Goal: Find specific page/section: Find specific page/section

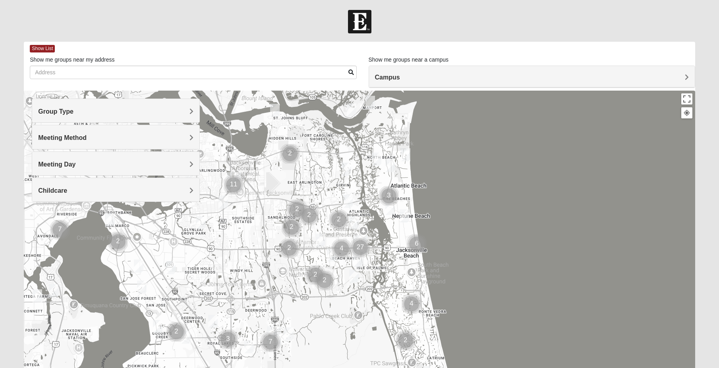
click at [105, 114] on h4 "Group Type" at bounding box center [115, 112] width 155 height 8
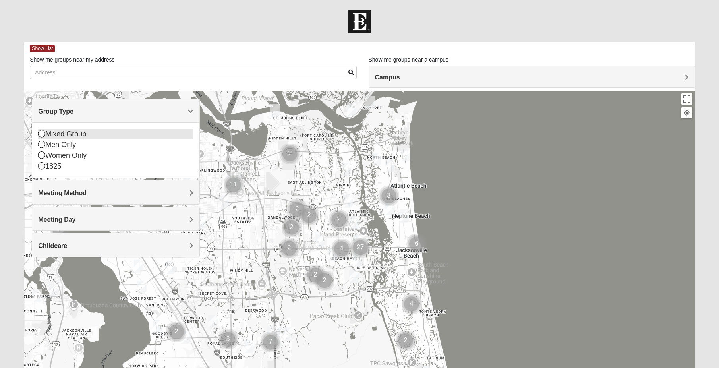
click at [75, 135] on div "Mixed Group" at bounding box center [115, 134] width 155 height 11
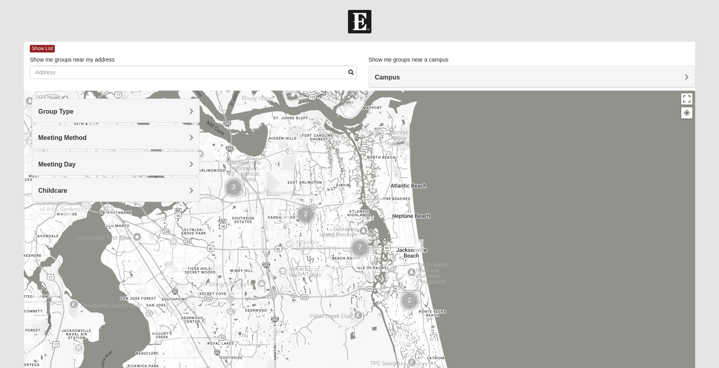
click at [63, 135] on span "Meeting Method" at bounding box center [62, 137] width 48 height 7
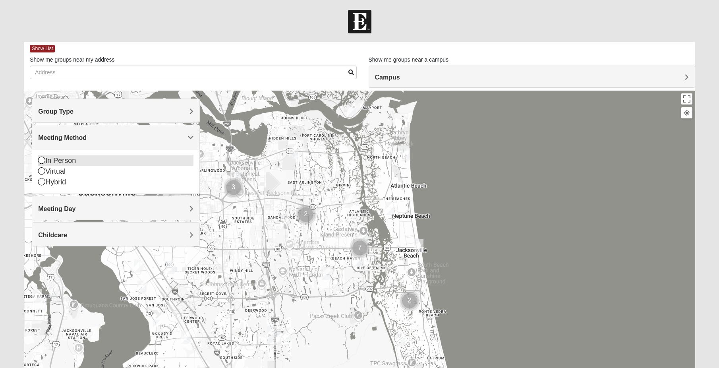
click at [57, 157] on div "In Person" at bounding box center [115, 160] width 155 height 11
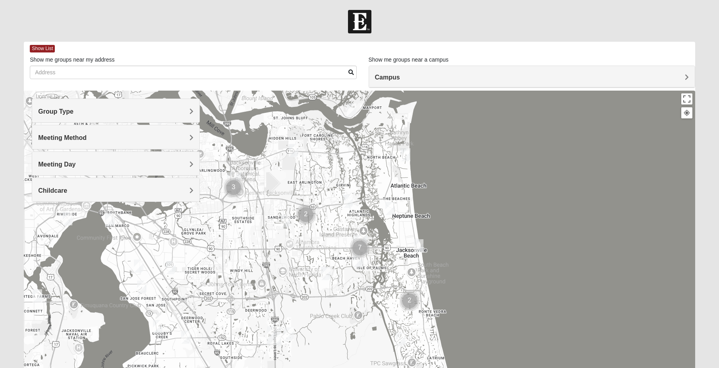
click at [56, 165] on span "Meeting Day" at bounding box center [56, 164] width 37 height 7
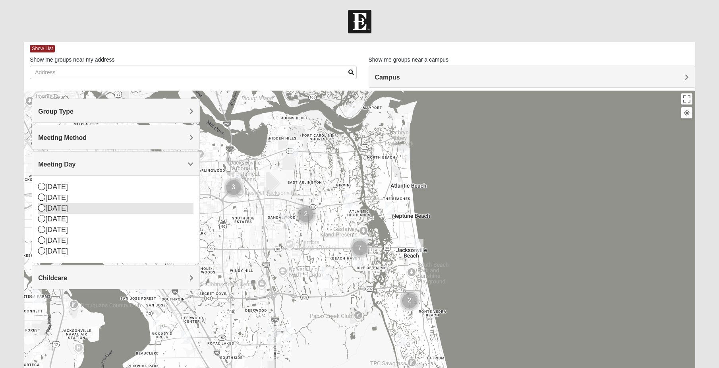
click at [56, 207] on div "[DATE]" at bounding box center [115, 208] width 155 height 11
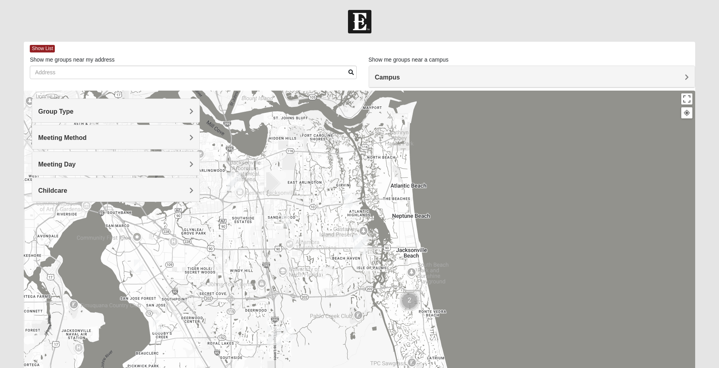
click at [62, 194] on h4 "Childcare" at bounding box center [115, 191] width 155 height 8
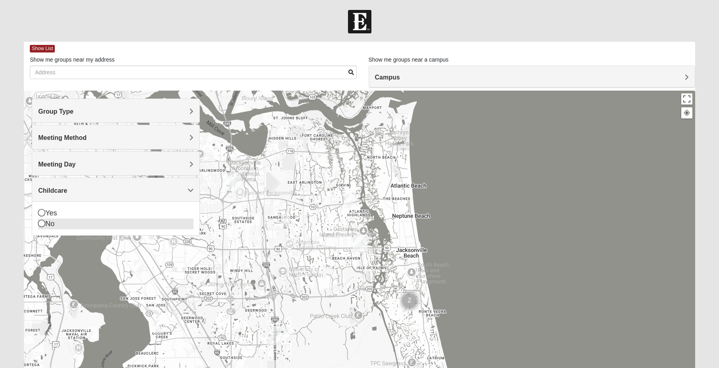
click at [54, 228] on div "No" at bounding box center [115, 223] width 155 height 11
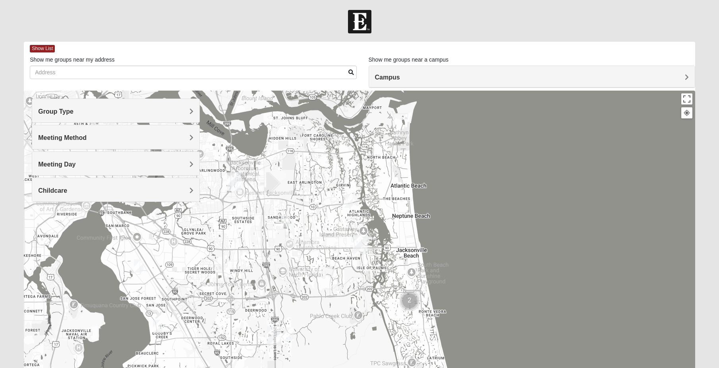
click at [404, 77] on h4 "Campus" at bounding box center [532, 77] width 314 height 8
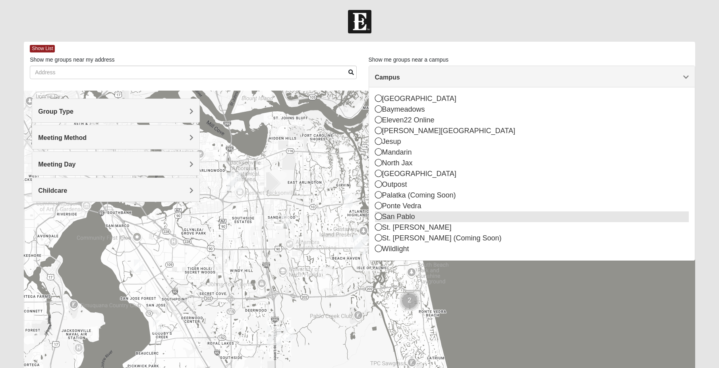
click at [410, 216] on div "San Pablo" at bounding box center [532, 216] width 314 height 11
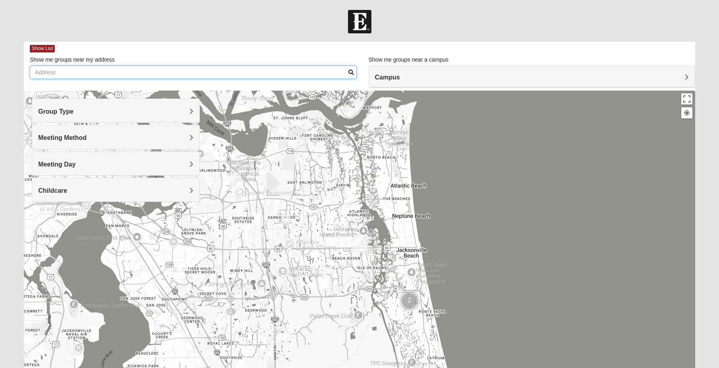
click at [99, 73] on input "Show me groups near my address" at bounding box center [193, 73] width 326 height 14
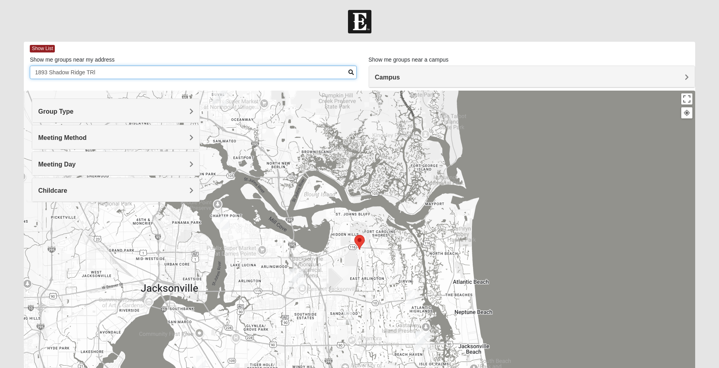
type input "1893 Shadow Ridge TRl"
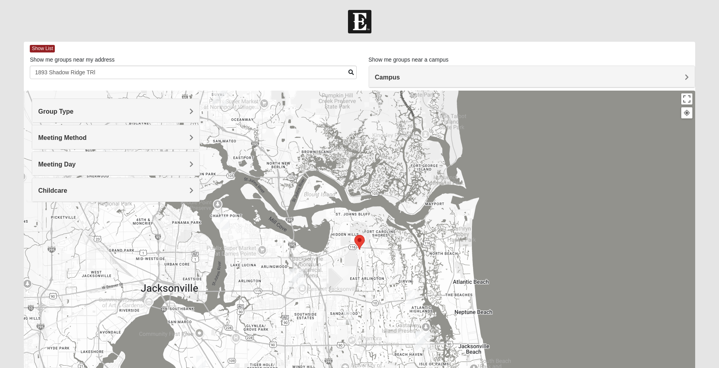
click at [361, 240] on img "Selected Address" at bounding box center [359, 242] width 17 height 21
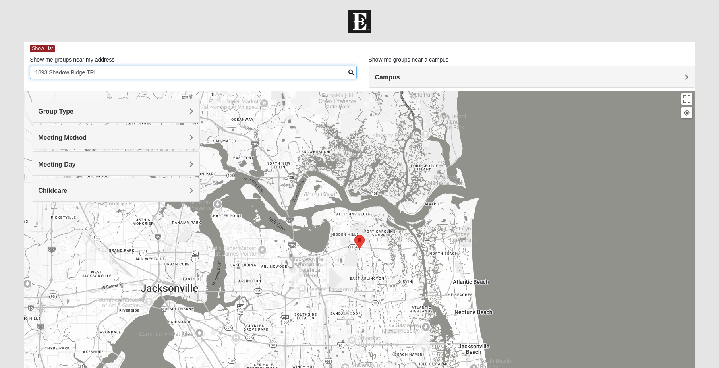
click at [131, 67] on input "1893 Shadow Ridge TRl" at bounding box center [193, 73] width 326 height 14
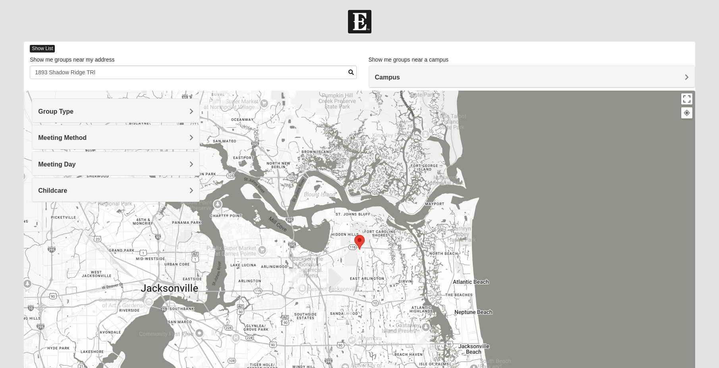
click at [38, 46] on span "Show List" at bounding box center [42, 49] width 25 height 8
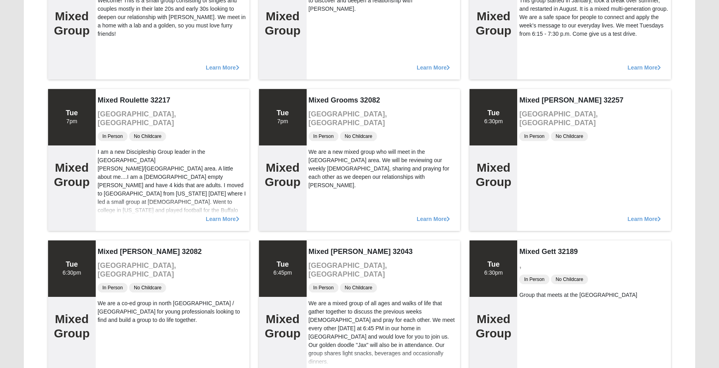
scroll to position [794, 0]
